Goal: Information Seeking & Learning: Learn about a topic

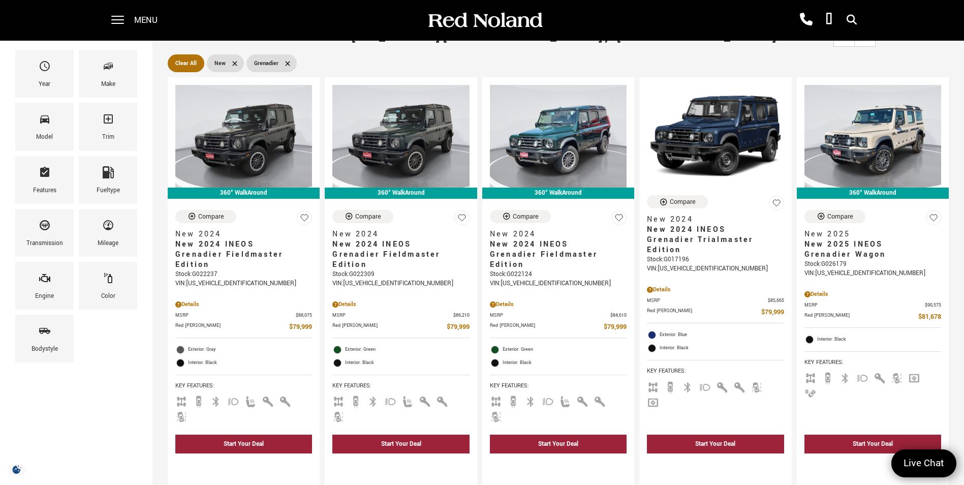
scroll to position [152, 0]
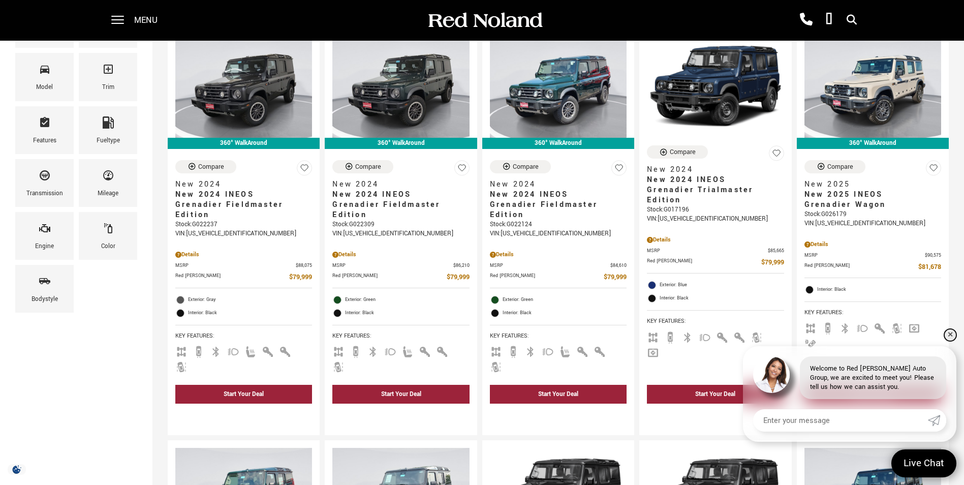
click at [952, 334] on link "✕" at bounding box center [950, 335] width 12 height 12
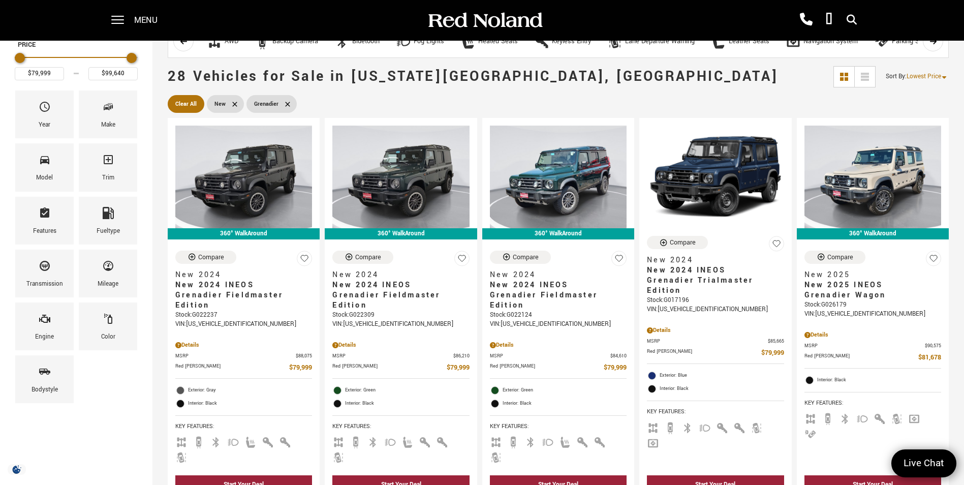
scroll to position [0, 0]
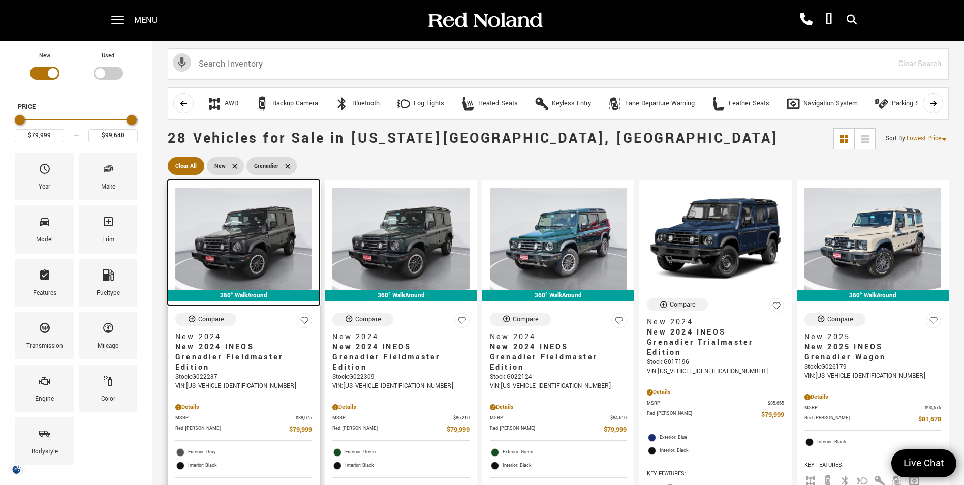
click at [227, 260] on img at bounding box center [243, 239] width 137 height 103
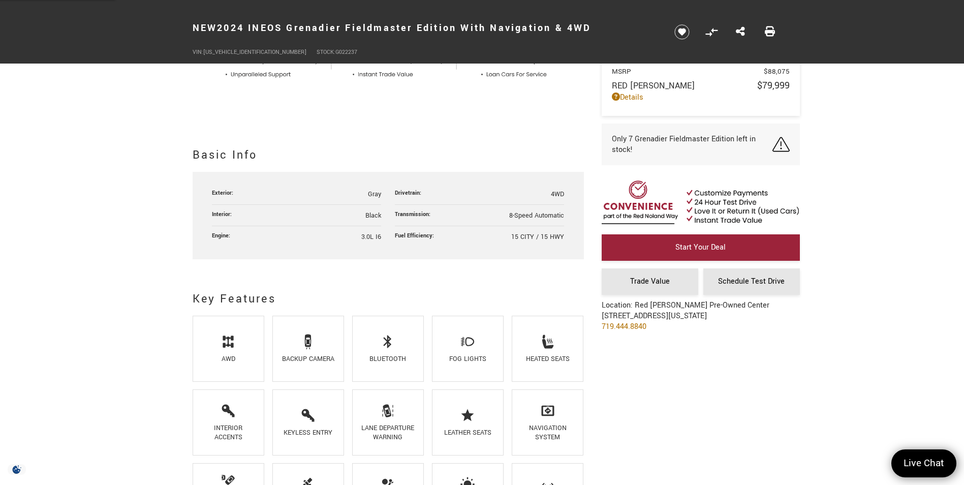
scroll to position [457, 0]
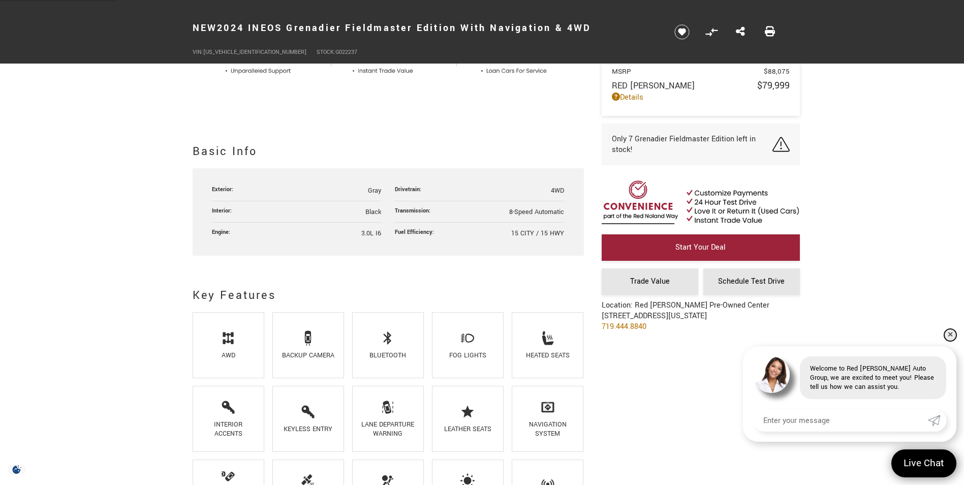
click at [946, 335] on link "✕" at bounding box center [950, 335] width 12 height 12
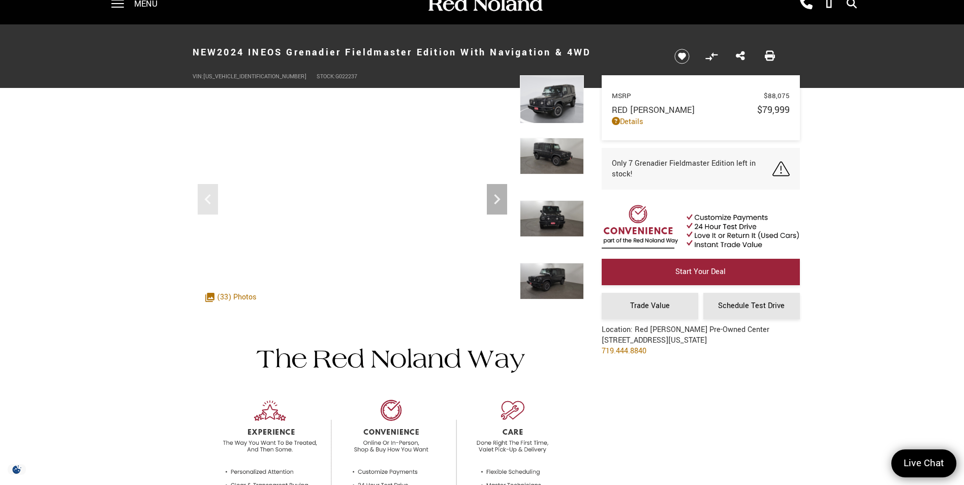
scroll to position [0, 0]
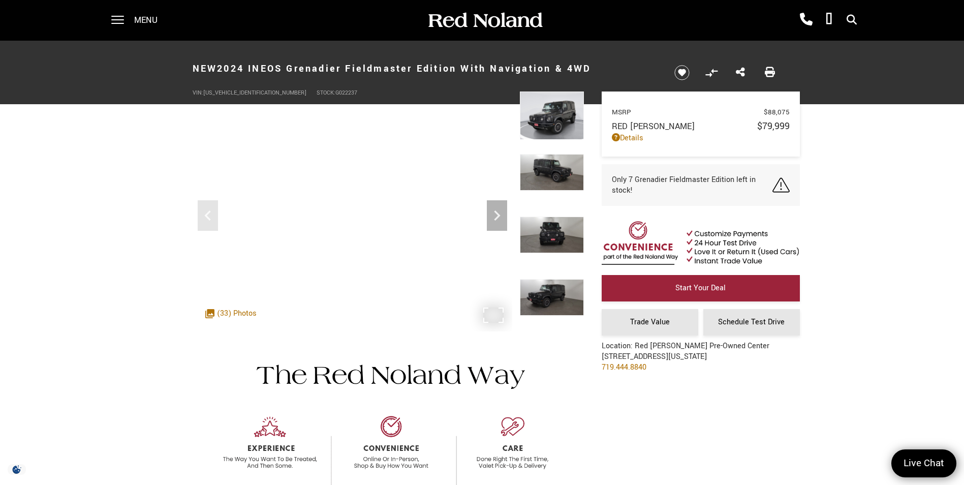
click at [234, 313] on div ".cls-1, .cls-3 { fill: #c50033; } .cls-1 { clip-rule: evenodd; } .cls-2 { clip-…" at bounding box center [231, 313] width 62 height 21
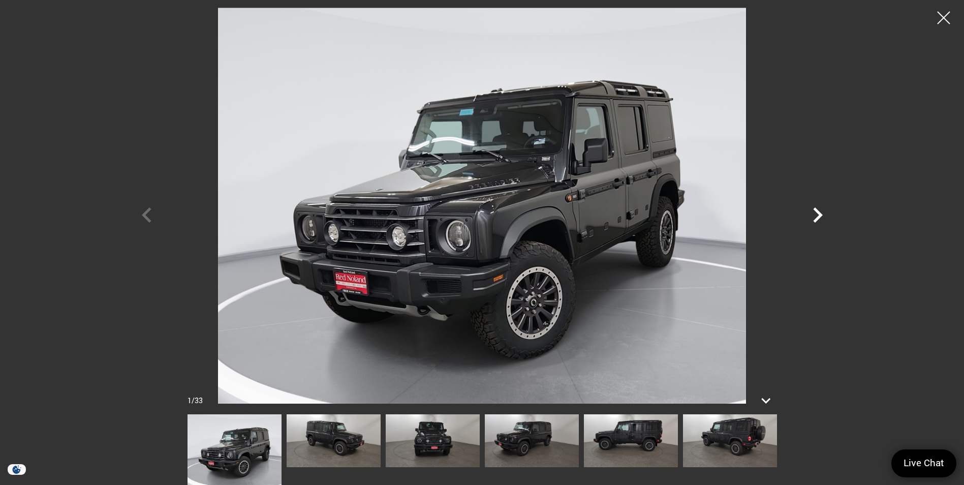
click at [817, 216] on icon "Next" at bounding box center [818, 215] width 30 height 30
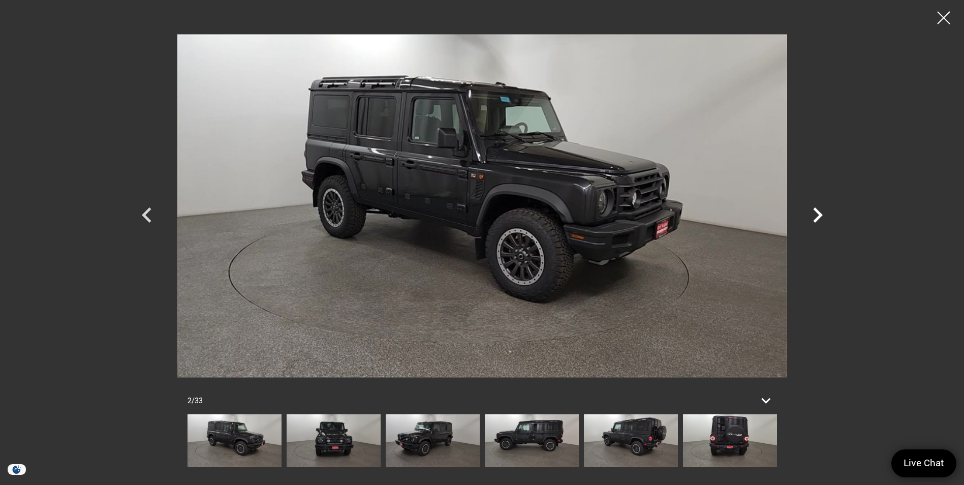
click at [817, 216] on icon "Next" at bounding box center [818, 215] width 30 height 30
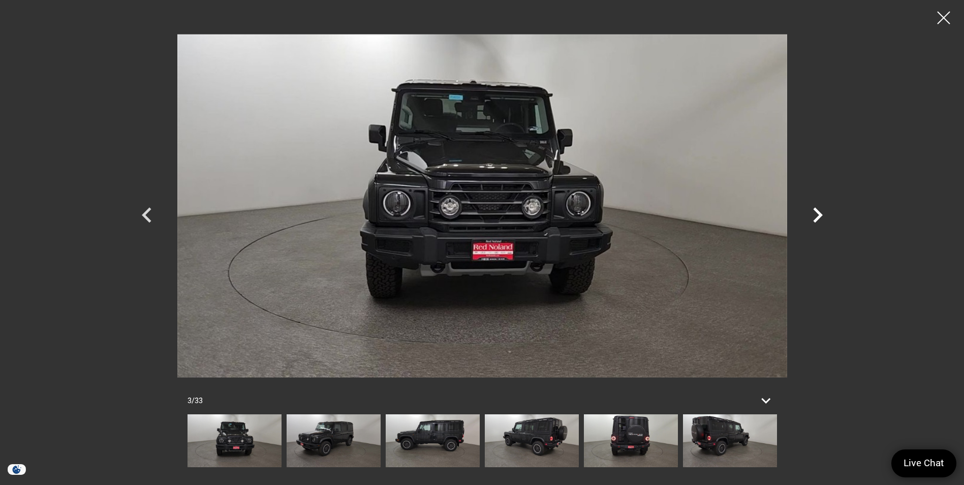
click at [817, 216] on icon "Next" at bounding box center [818, 215] width 30 height 30
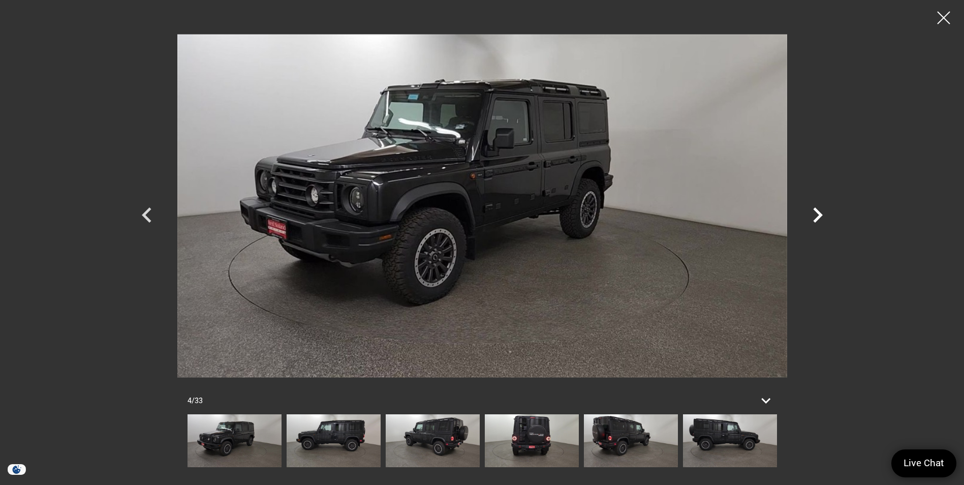
click at [817, 216] on icon "Next" at bounding box center [818, 215] width 30 height 30
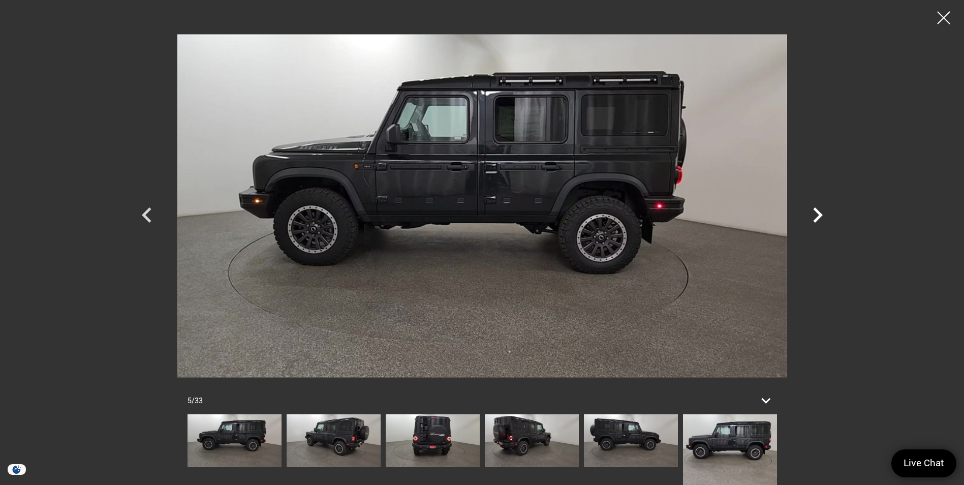
click at [817, 216] on icon "Next" at bounding box center [818, 215] width 30 height 30
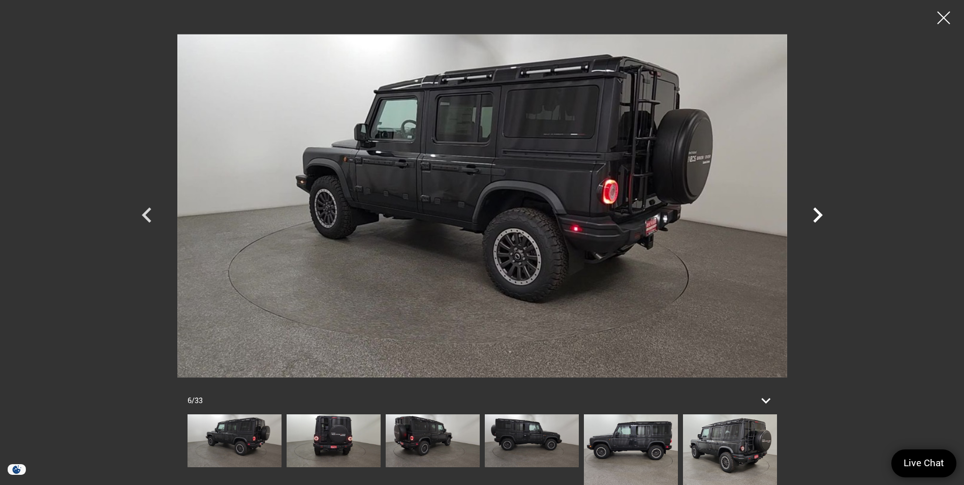
click at [817, 216] on icon "Next" at bounding box center [818, 215] width 30 height 30
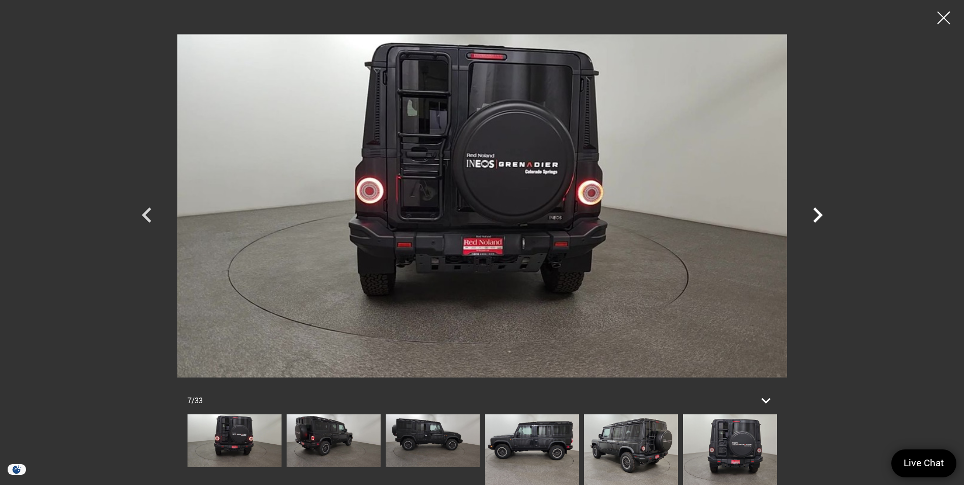
click at [817, 216] on icon "Next" at bounding box center [818, 215] width 30 height 30
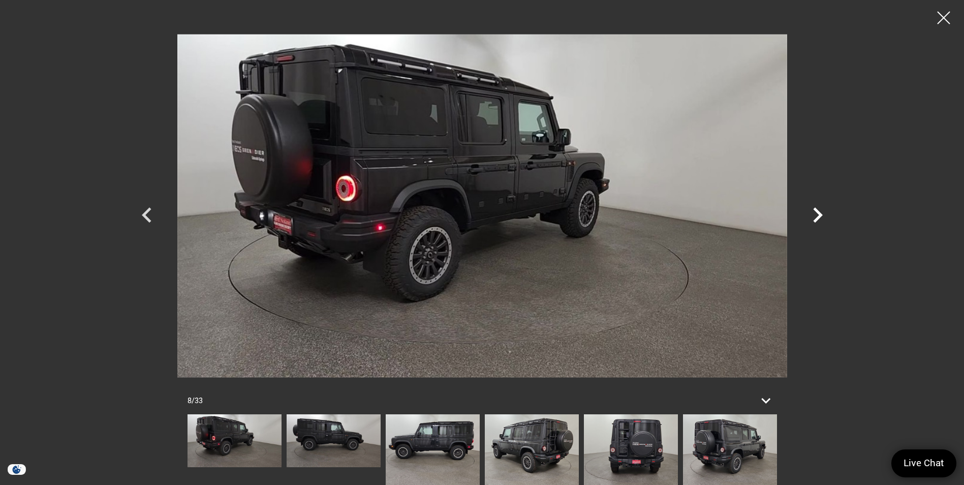
click at [817, 216] on icon "Next" at bounding box center [818, 215] width 30 height 30
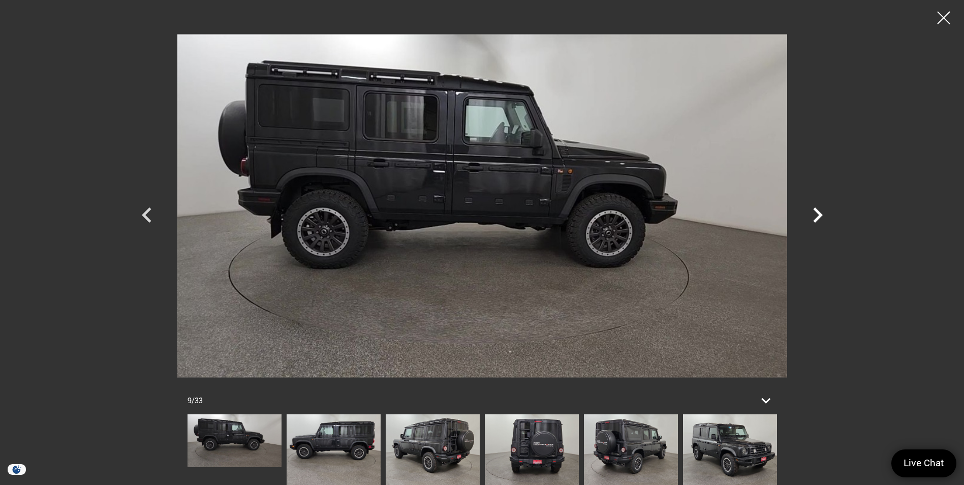
click at [817, 216] on icon "Next" at bounding box center [818, 215] width 30 height 30
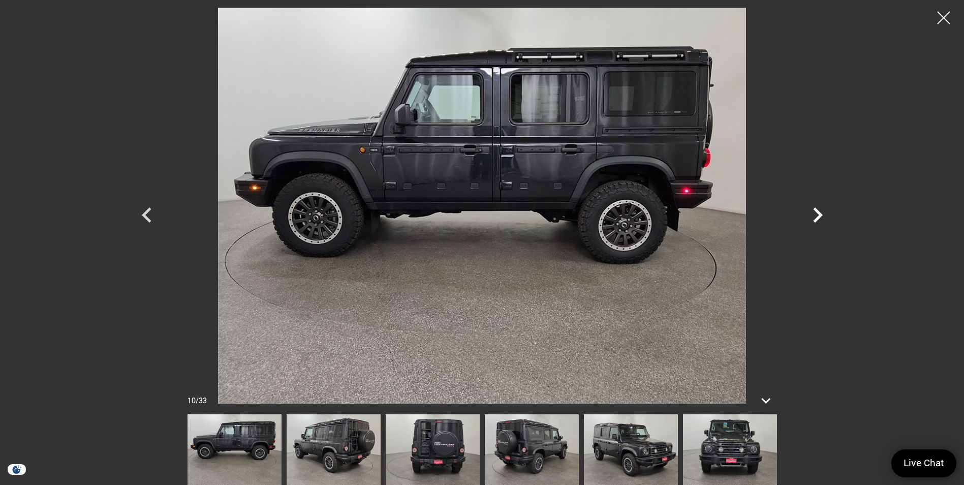
click at [817, 216] on icon "Next" at bounding box center [818, 215] width 30 height 30
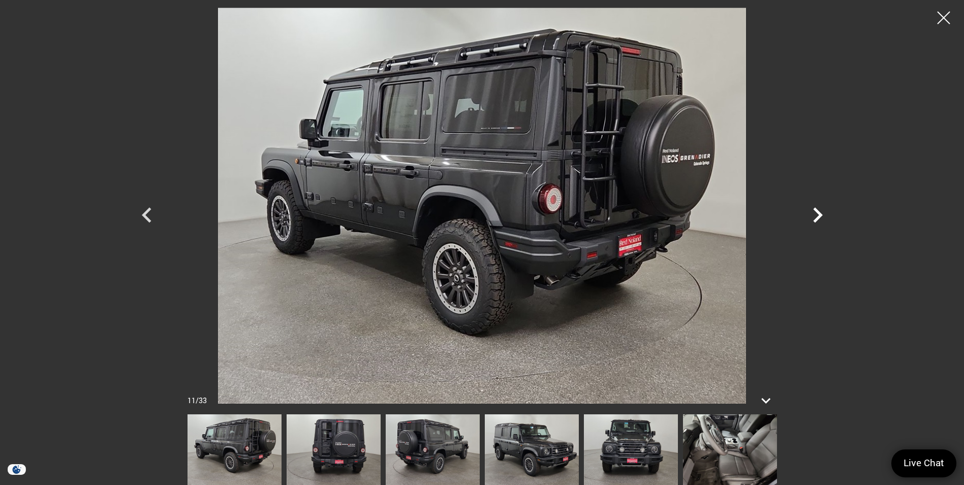
click at [817, 216] on icon "Next" at bounding box center [818, 215] width 30 height 30
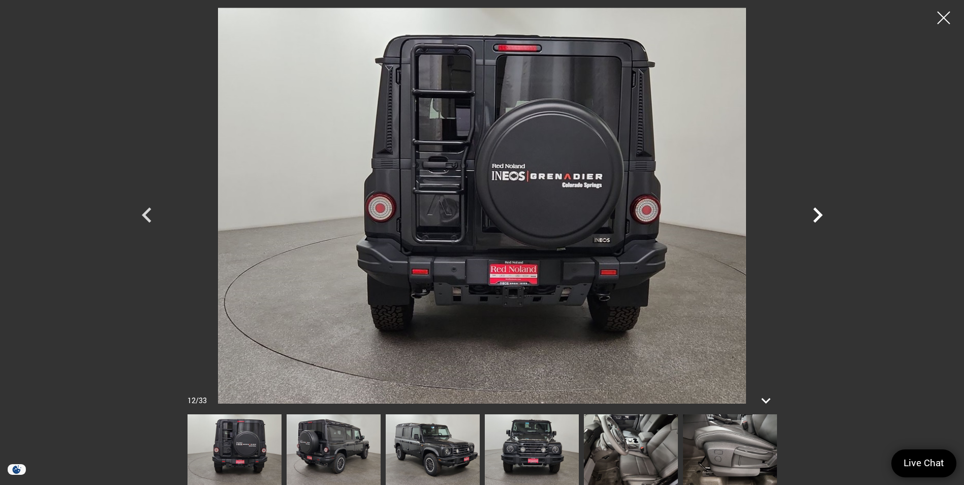
click at [817, 216] on icon "Next" at bounding box center [818, 215] width 30 height 30
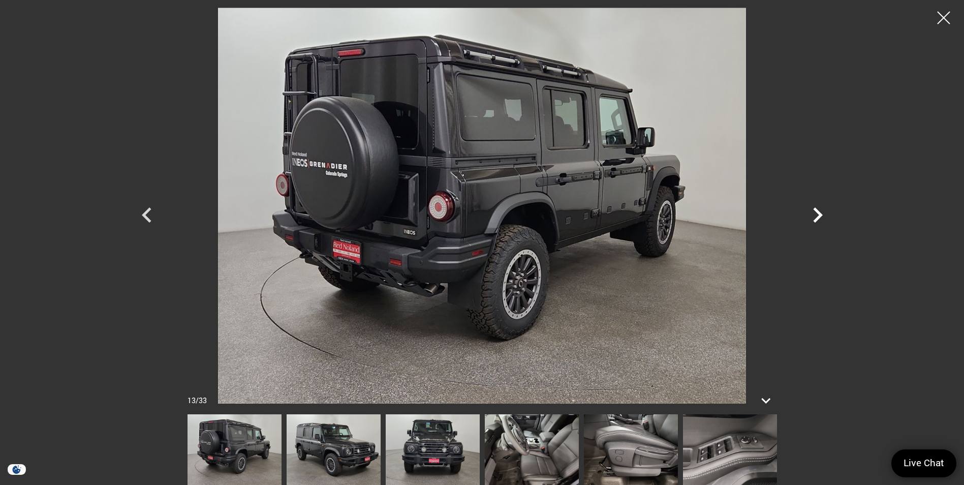
click at [817, 216] on icon "Next" at bounding box center [818, 215] width 30 height 30
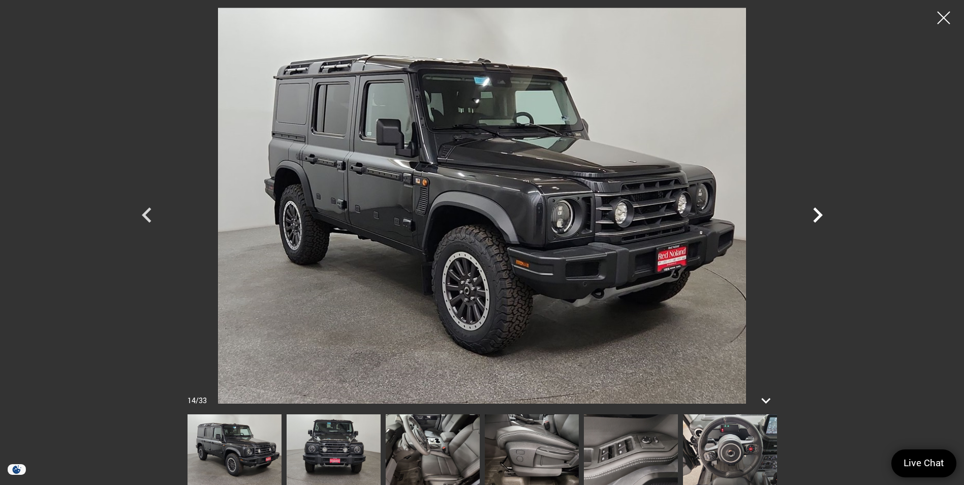
click at [817, 216] on icon "Next" at bounding box center [818, 215] width 30 height 30
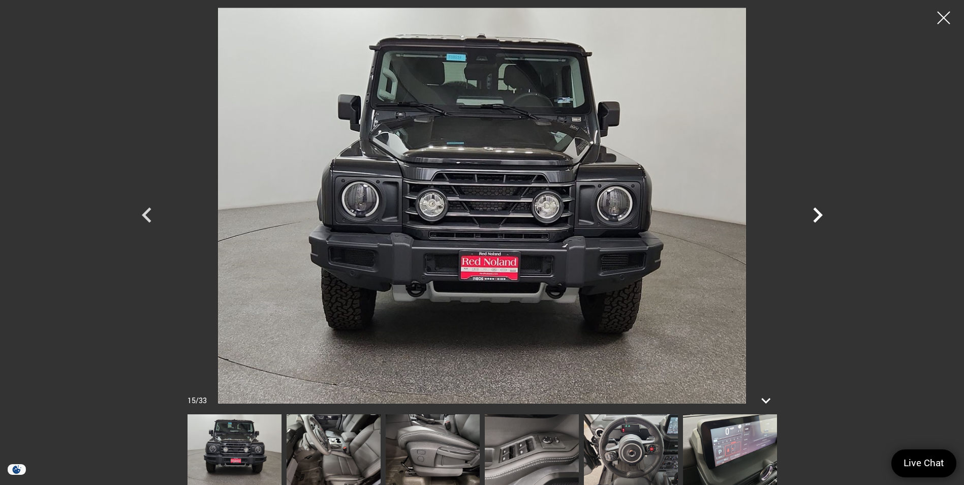
click at [817, 216] on icon "Next" at bounding box center [818, 215] width 30 height 30
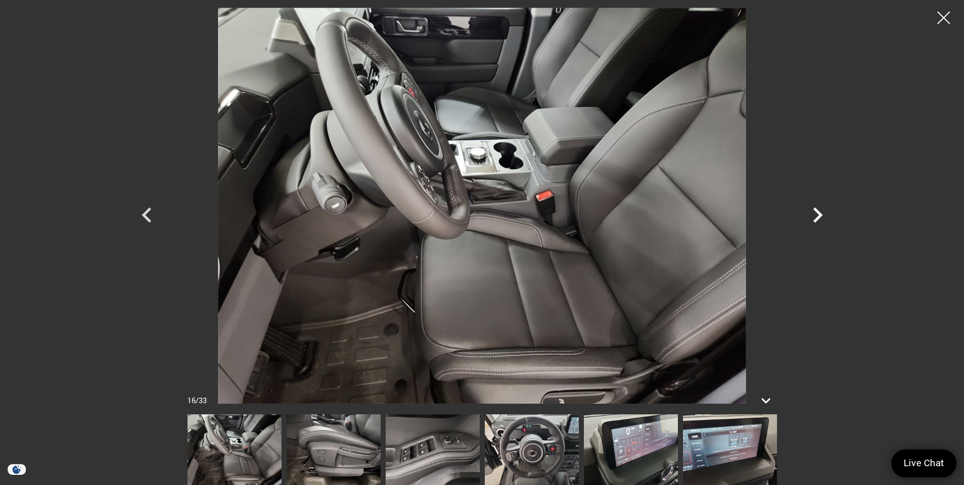
click at [817, 216] on icon "Next" at bounding box center [818, 215] width 30 height 30
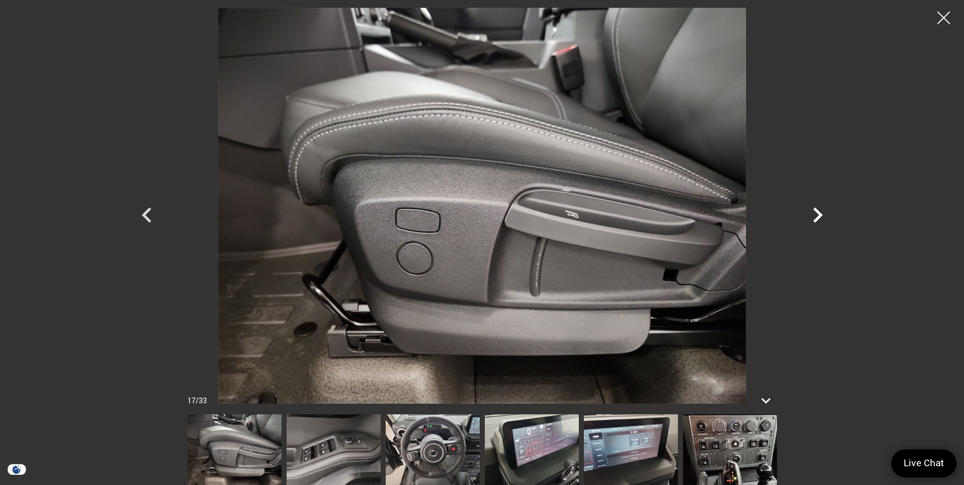
click at [817, 216] on icon "Next" at bounding box center [818, 215] width 30 height 30
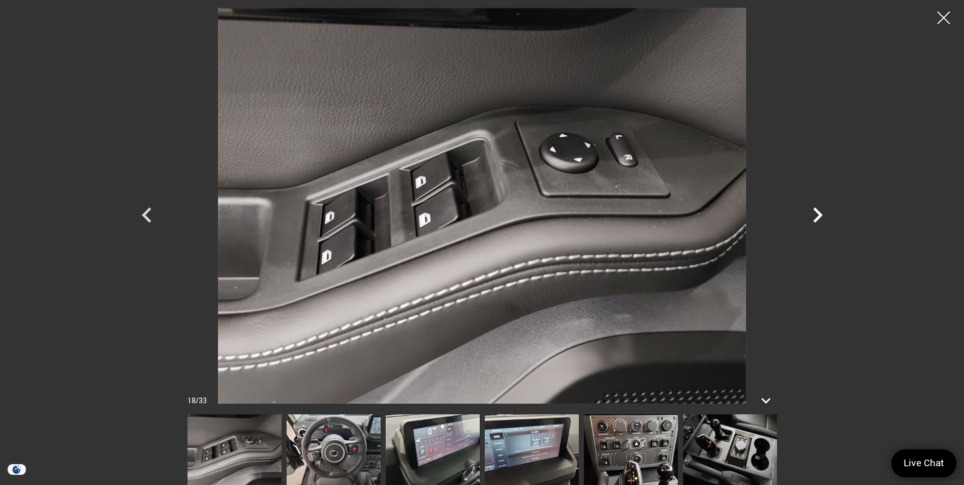
click at [817, 216] on icon "Next" at bounding box center [818, 215] width 30 height 30
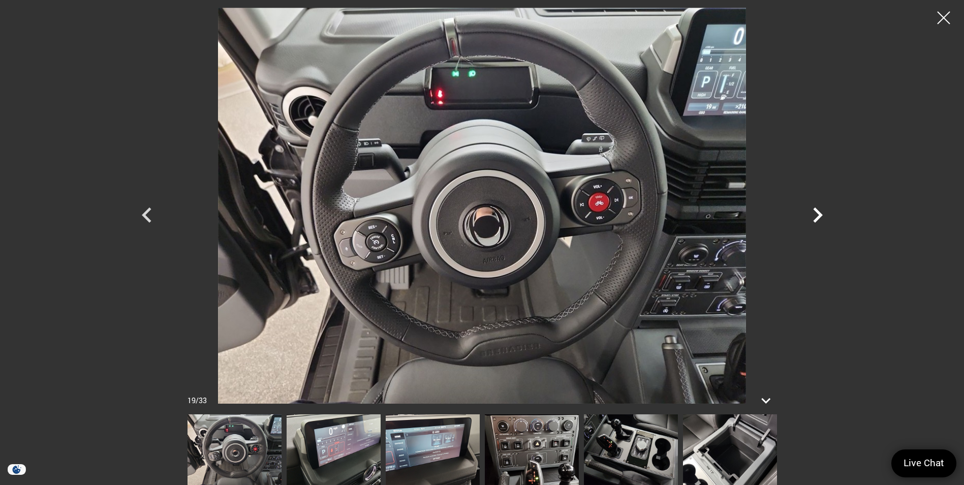
click at [817, 216] on icon "Next" at bounding box center [818, 215] width 30 height 30
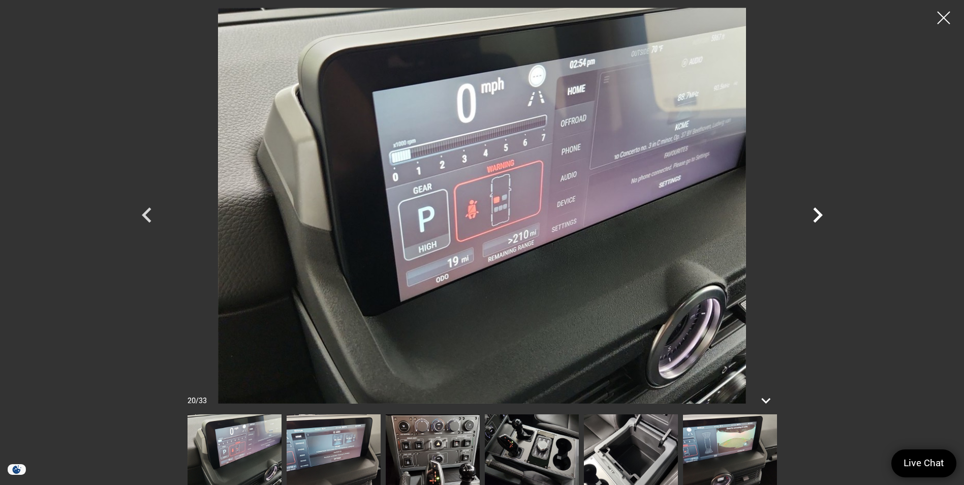
click at [817, 216] on icon "Next" at bounding box center [818, 215] width 30 height 30
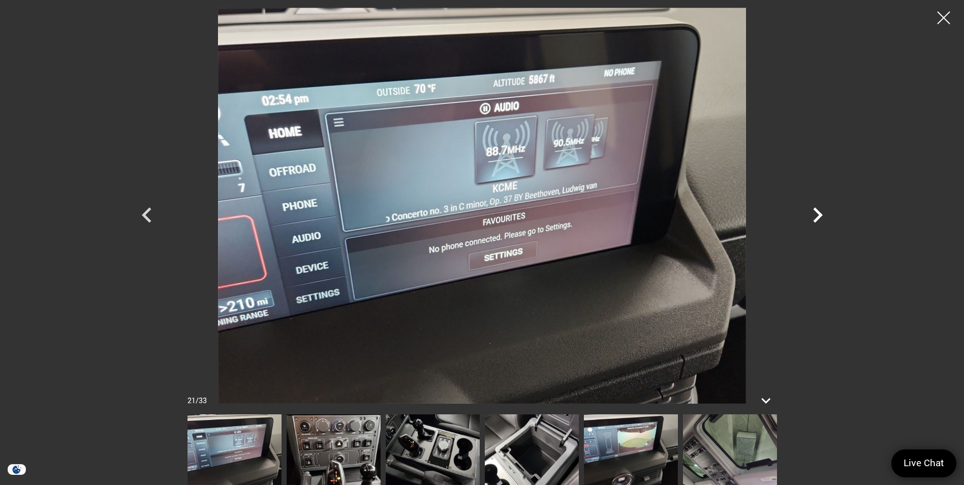
click at [817, 216] on icon "Next" at bounding box center [818, 215] width 30 height 30
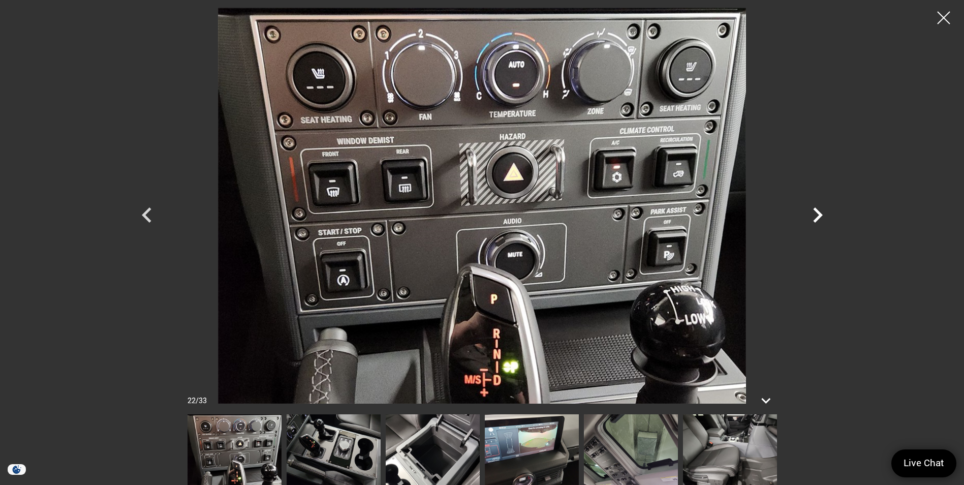
click at [817, 216] on icon "Next" at bounding box center [818, 215] width 30 height 30
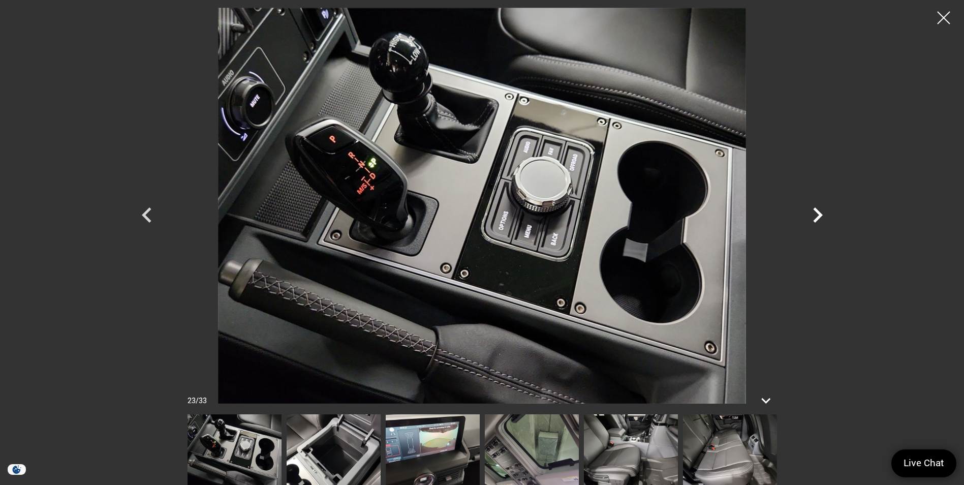
click at [817, 216] on icon "Next" at bounding box center [818, 215] width 30 height 30
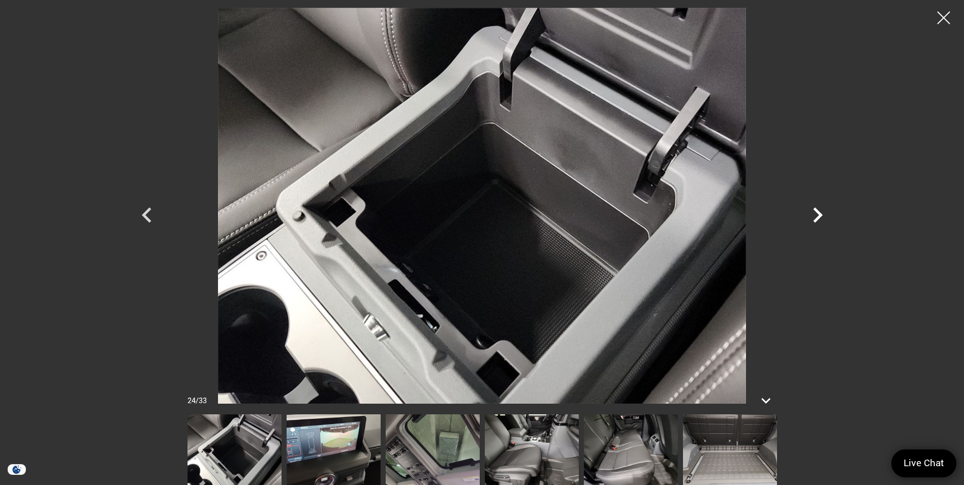
click at [817, 216] on icon "Next" at bounding box center [818, 215] width 30 height 30
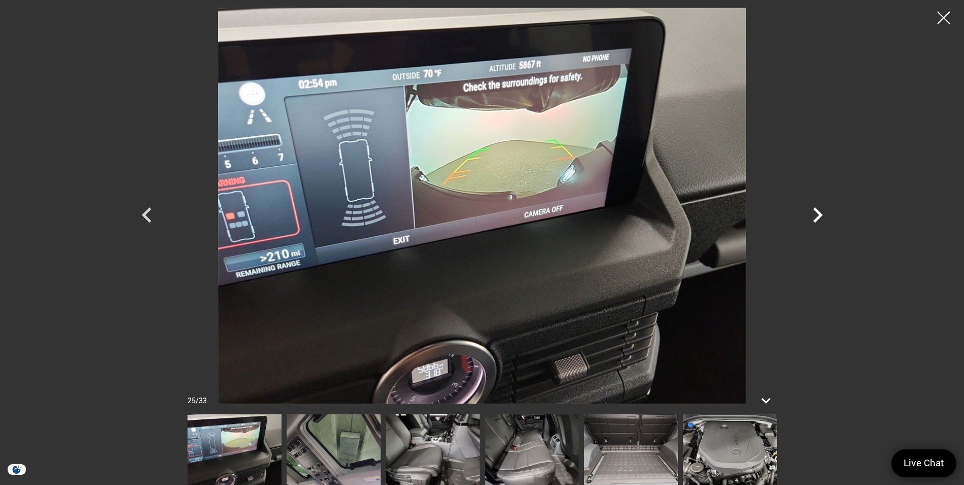
click at [817, 216] on icon "Next" at bounding box center [818, 215] width 30 height 30
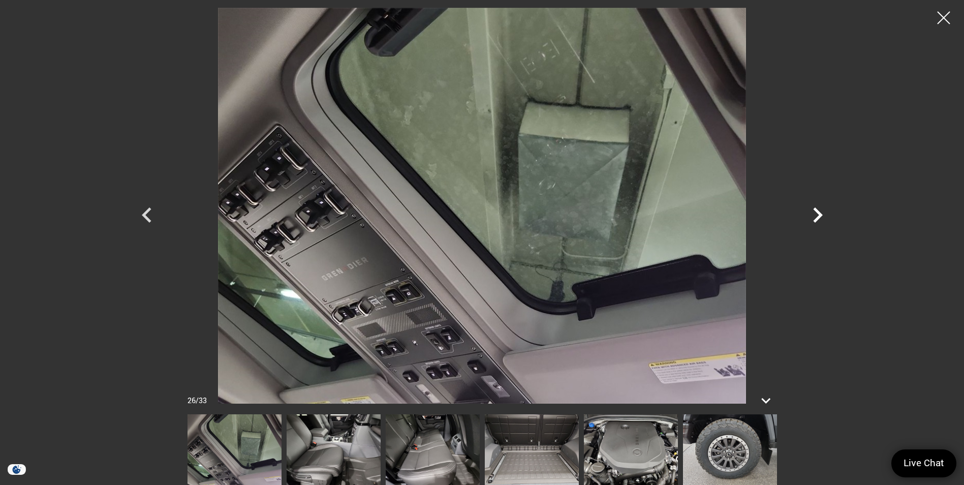
click at [817, 216] on icon "Next" at bounding box center [818, 215] width 30 height 30
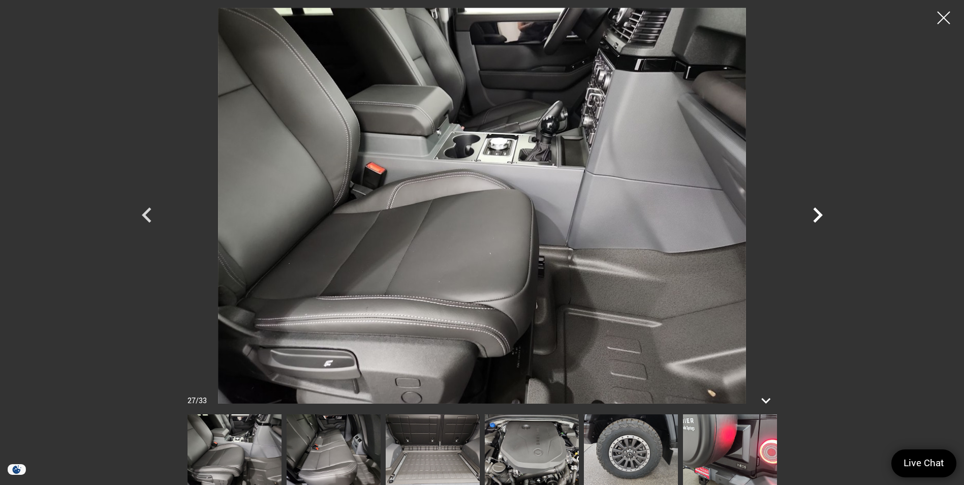
click at [817, 216] on icon "Next" at bounding box center [818, 215] width 30 height 30
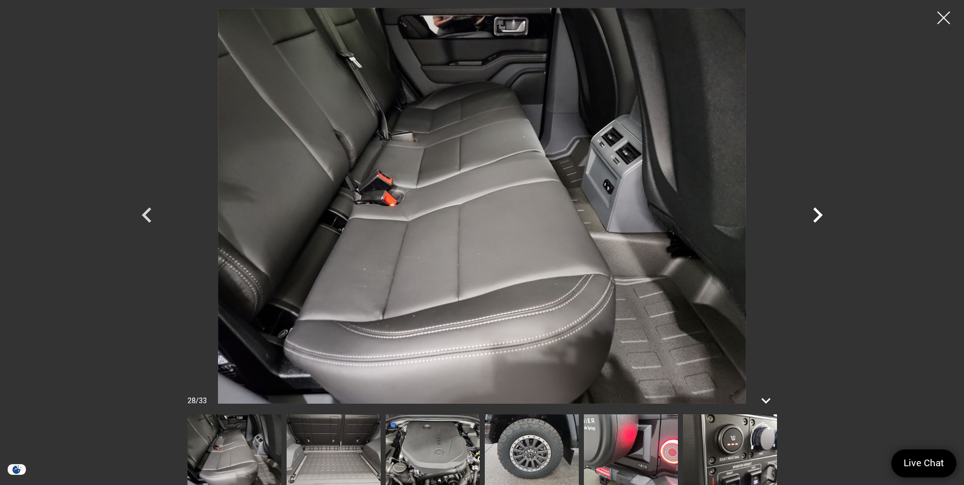
click at [817, 216] on icon "Next" at bounding box center [818, 215] width 30 height 30
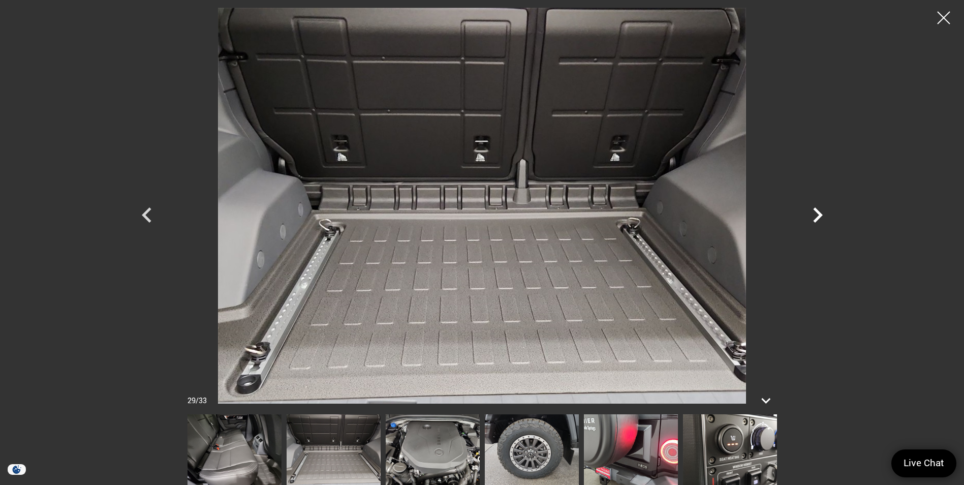
click at [817, 216] on icon "Next" at bounding box center [818, 215] width 30 height 30
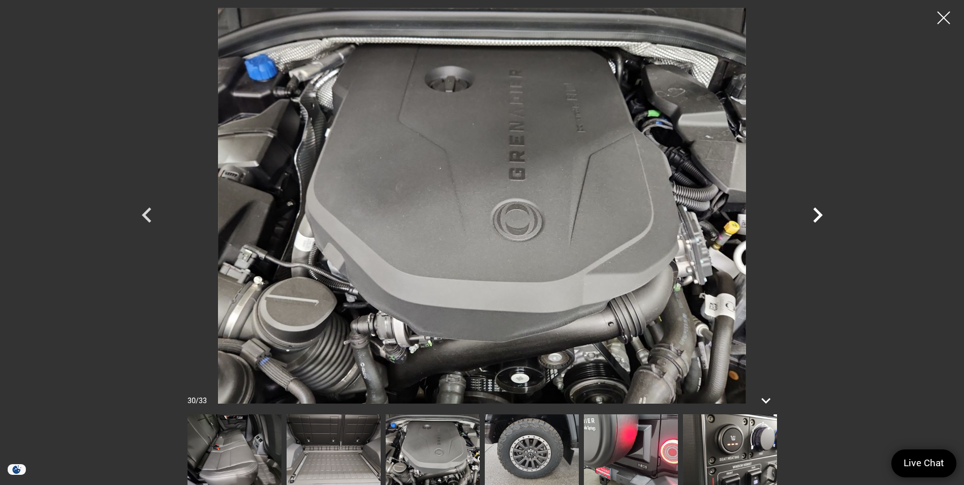
click at [817, 216] on icon "Next" at bounding box center [818, 215] width 30 height 30
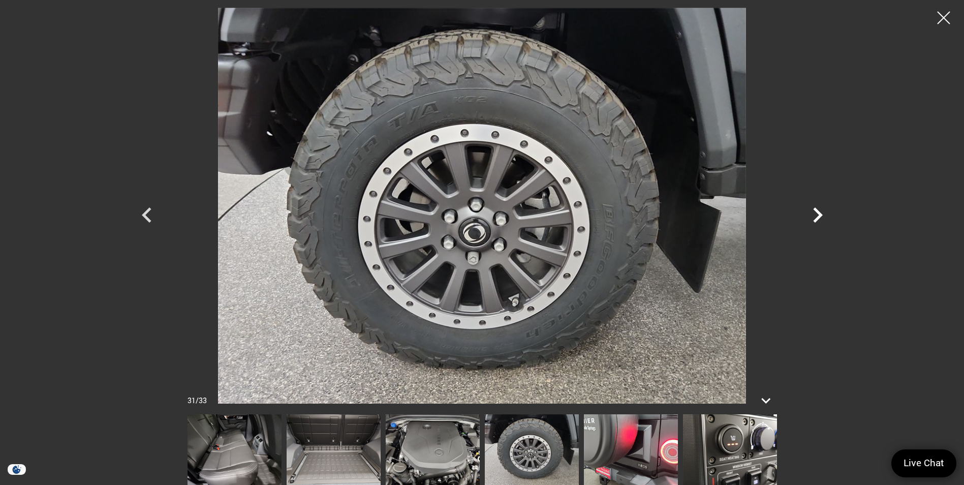
click at [817, 216] on icon "Next" at bounding box center [818, 215] width 30 height 30
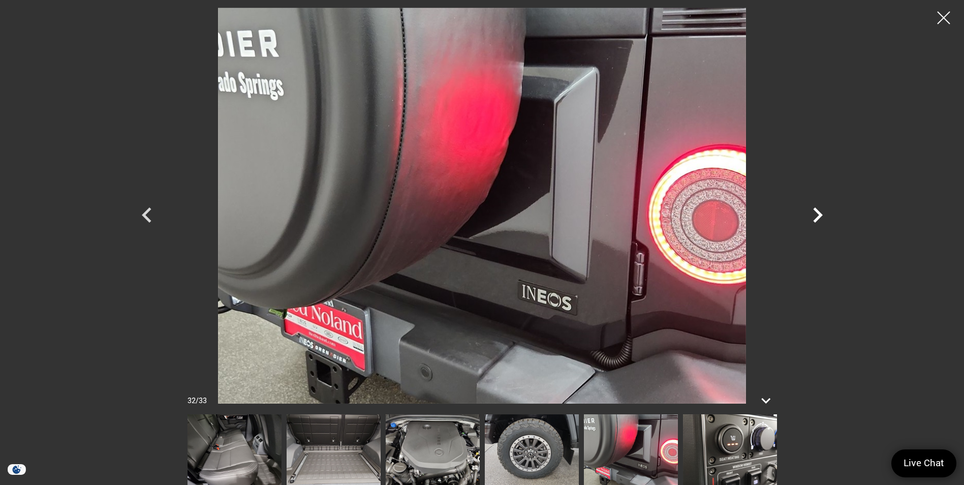
click at [817, 216] on icon "Next" at bounding box center [818, 215] width 30 height 30
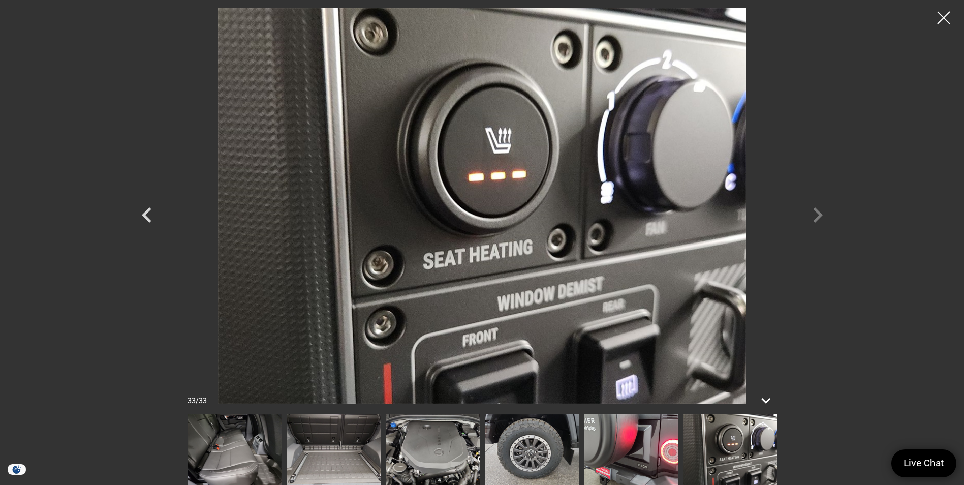
click at [817, 216] on div at bounding box center [483, 206] width 712 height 396
click at [941, 14] on div at bounding box center [944, 18] width 27 height 27
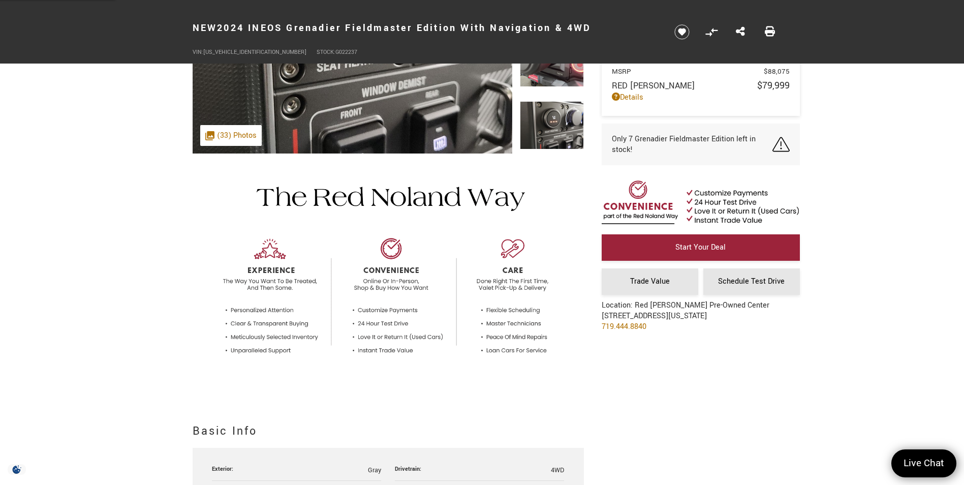
scroll to position [254, 0]
